Goal: Complete application form: Complete application form

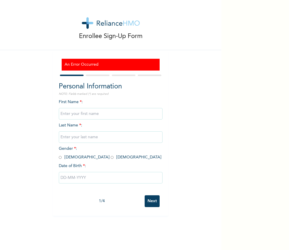
click at [96, 111] on input "text" at bounding box center [111, 114] width 104 height 12
type input "Prince"
type input "Docemo"
click at [103, 115] on input "Prince" at bounding box center [111, 114] width 104 height 12
type input "[PERSON_NAME]"
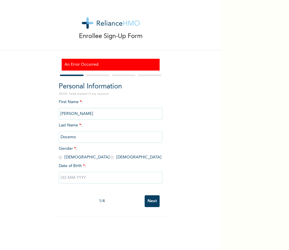
click at [59, 156] on input "radio" at bounding box center [60, 157] width 3 height 5
radio input "true"
click at [63, 179] on input "text" at bounding box center [111, 178] width 104 height 12
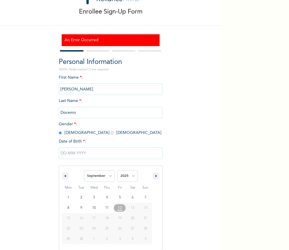
scroll to position [25, 0]
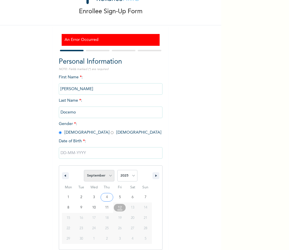
click at [109, 173] on select "January February March April May June July August September October November De…" at bounding box center [99, 176] width 31 height 12
select select "3"
click at [84, 170] on select "January February March April May June July August September October November De…" at bounding box center [99, 176] width 31 height 12
click at [132, 177] on select "2025 2024 2023 2022 2021 2020 2019 2018 2017 2016 2015 2014 2013 2012 2011 2010…" at bounding box center [127, 176] width 20 height 12
select select "1973"
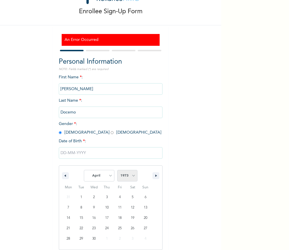
click at [117, 170] on select "2025 2024 2023 2022 2021 2020 2019 2018 2017 2016 2015 2014 2013 2012 2011 2010…" at bounding box center [127, 176] width 20 height 12
type input "[DATE]"
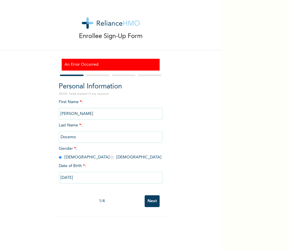
scroll to position [0, 0]
click at [153, 199] on input "Next" at bounding box center [152, 201] width 15 height 12
